Goal: Task Accomplishment & Management: Use online tool/utility

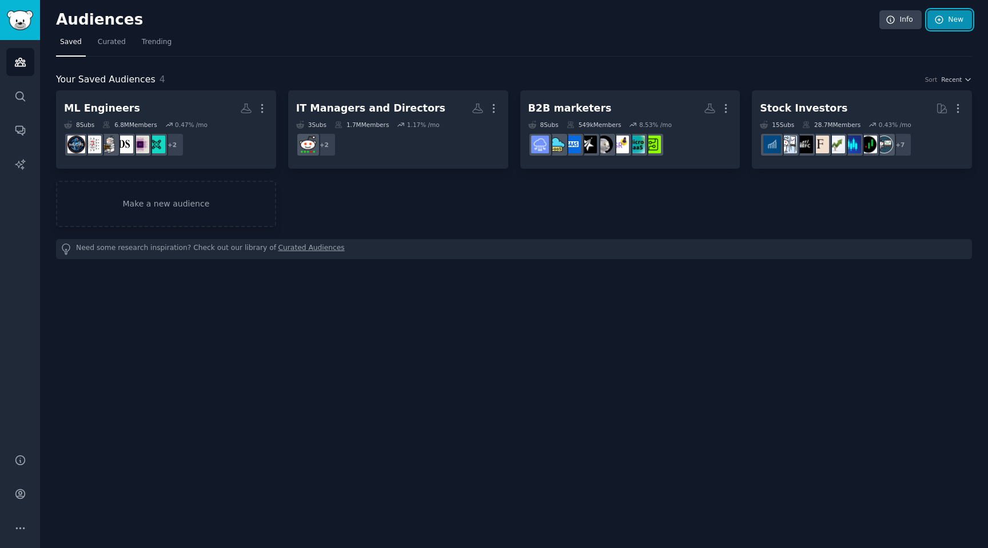
click at [951, 23] on link "New" at bounding box center [950, 19] width 45 height 19
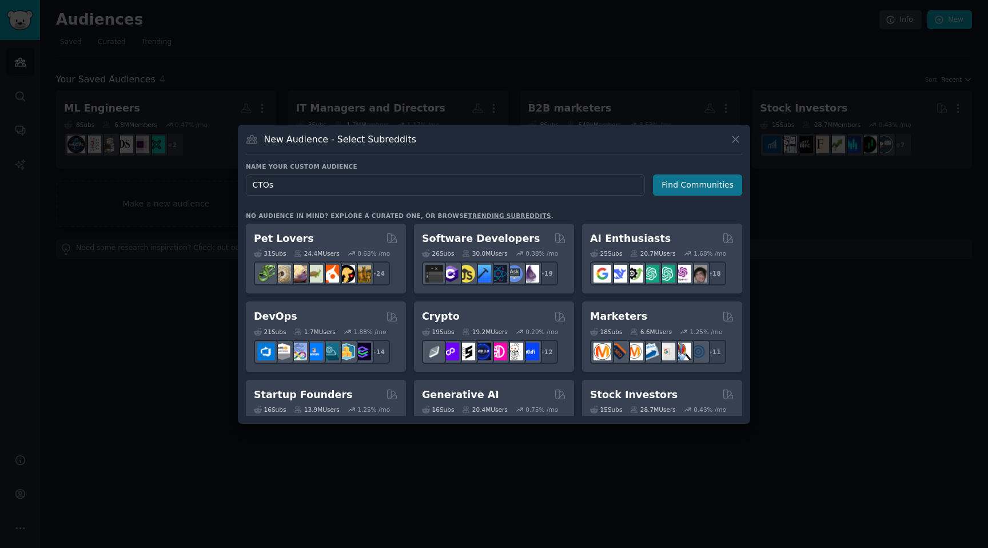
type input "CTOs"
click at [719, 192] on button "Find Communities" at bounding box center [697, 184] width 89 height 21
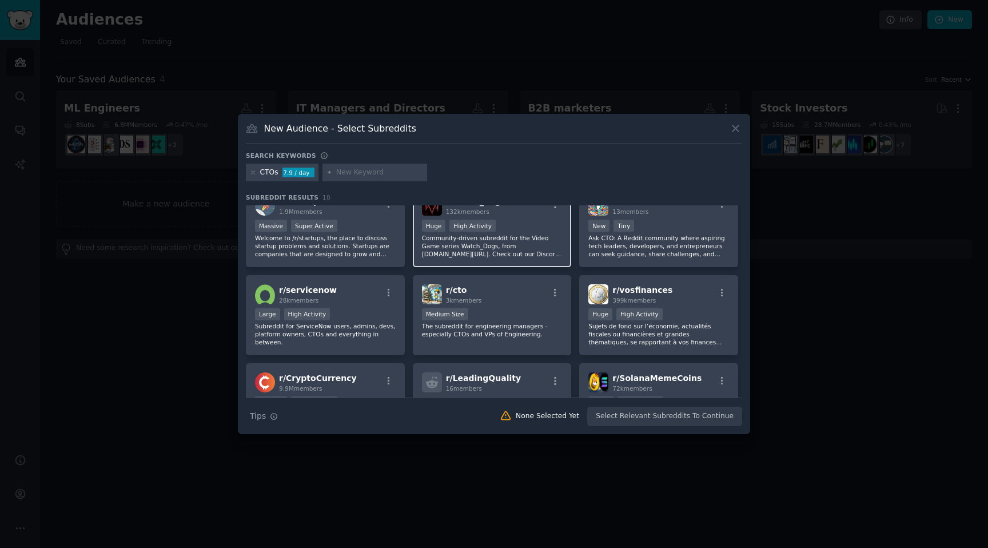
scroll to position [19, 0]
click at [531, 325] on p "The subreddit for engineering managers - especially CTOs and VPs of Engineering." at bounding box center [492, 329] width 141 height 16
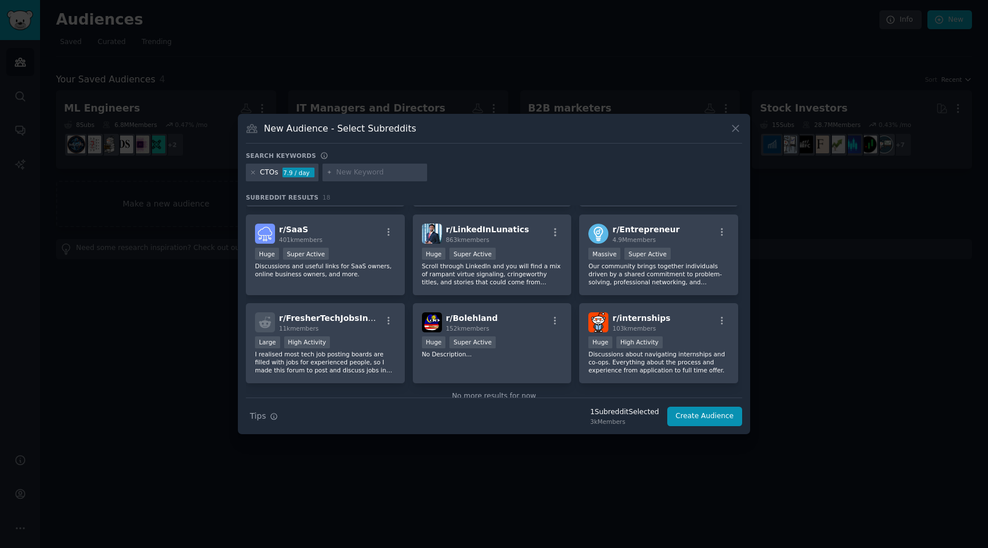
scroll to position [370, 0]
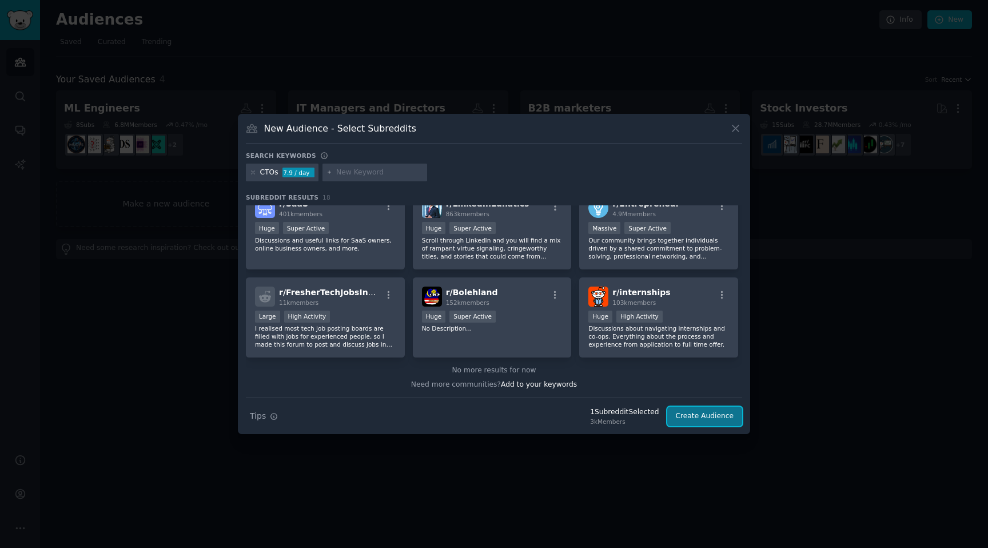
click at [697, 415] on button "Create Audience" at bounding box center [704, 416] width 75 height 19
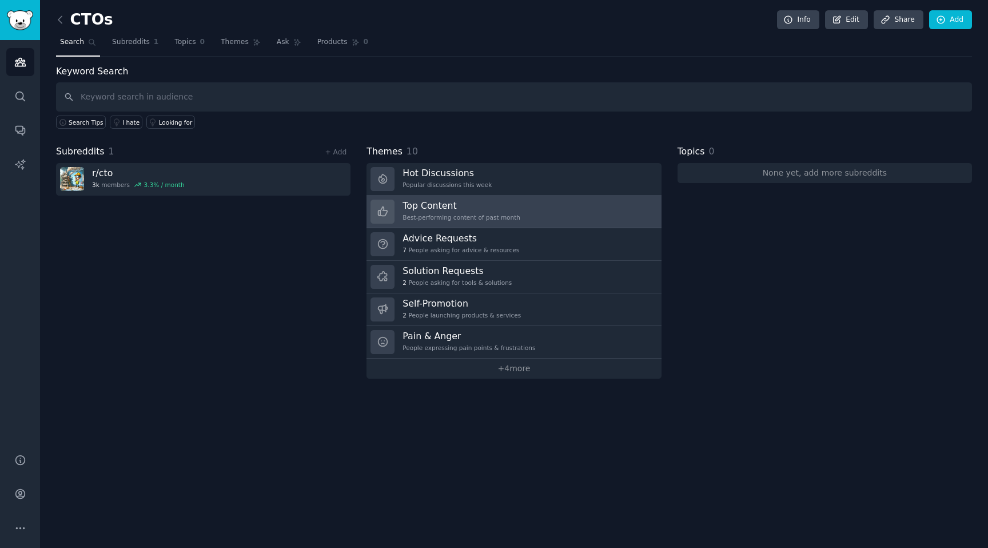
click at [470, 213] on div "Top Content Best-performing content of past month" at bounding box center [462, 212] width 118 height 24
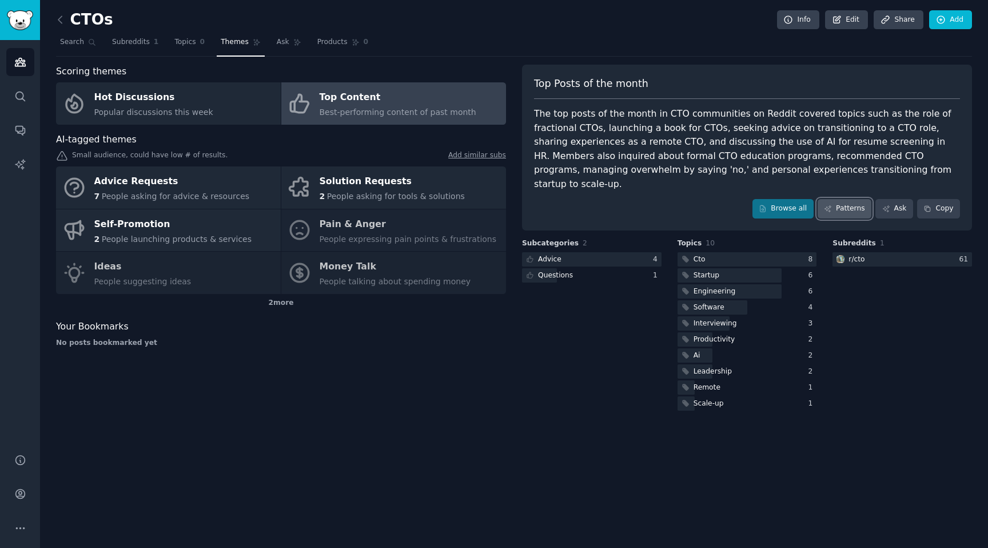
click at [848, 199] on link "Patterns" at bounding box center [845, 208] width 54 height 19
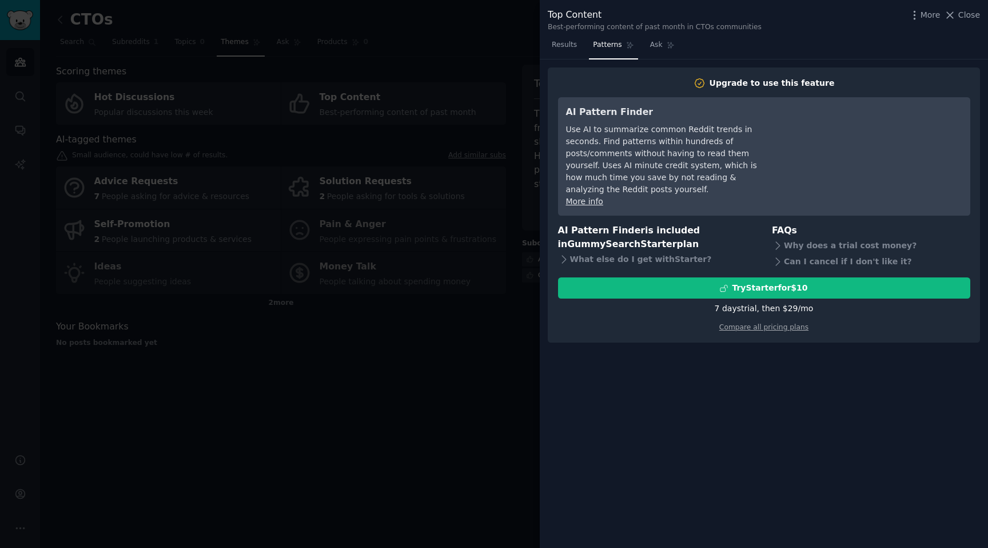
click at [463, 381] on div at bounding box center [494, 274] width 988 height 548
